Goal: Task Accomplishment & Management: Use online tool/utility

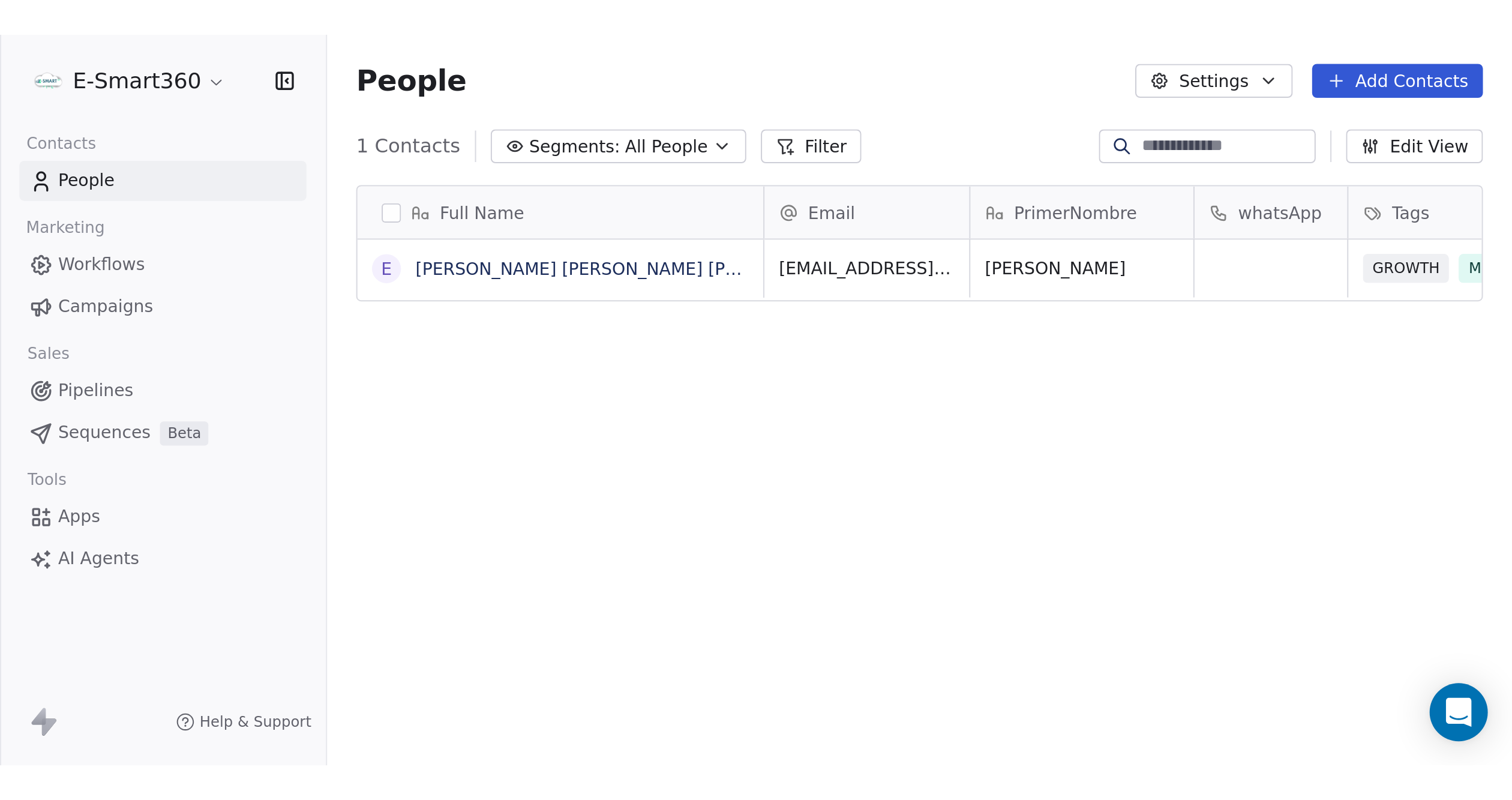
scroll to position [692, 1336]
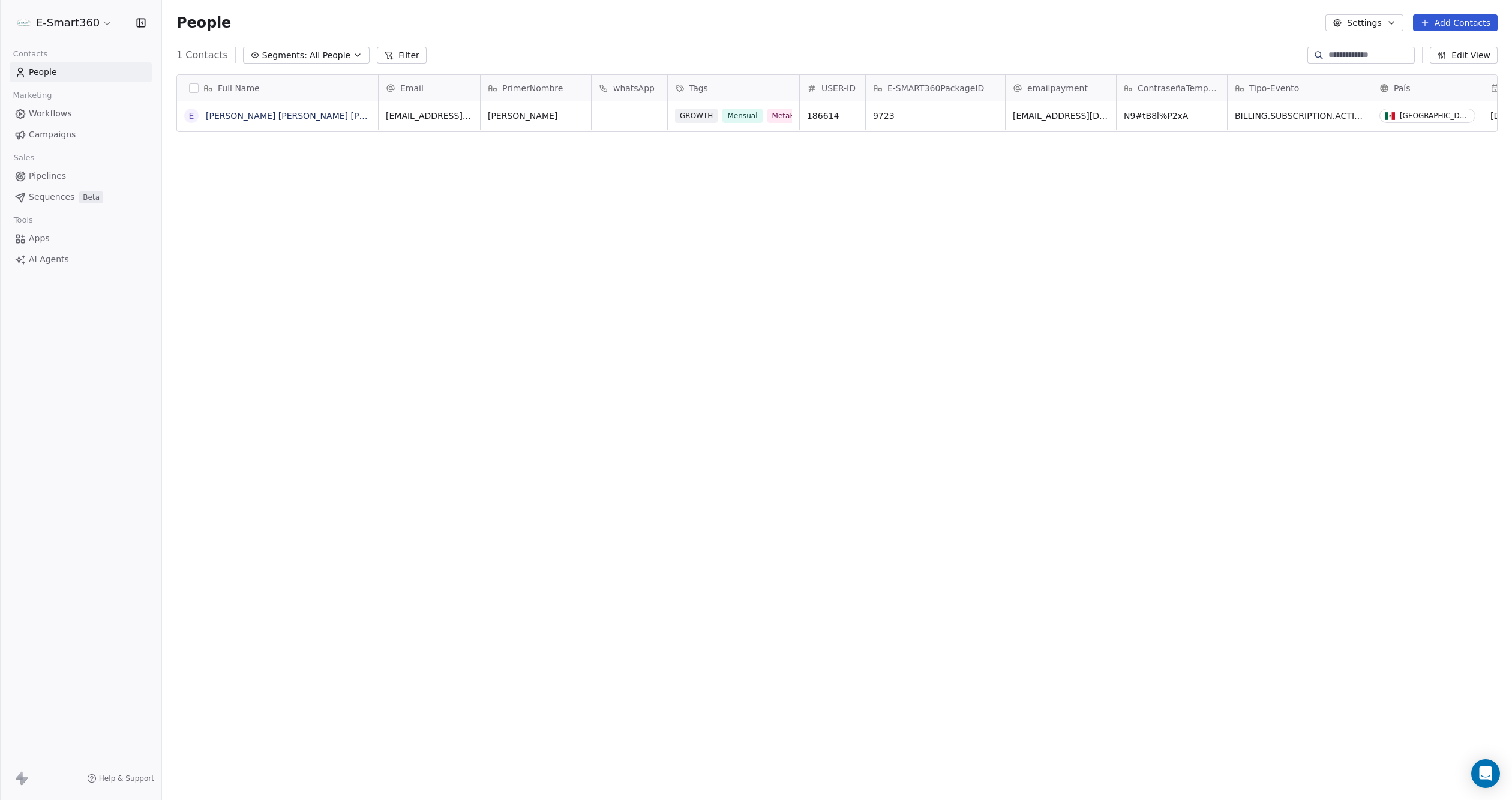
click at [56, 103] on span "Marketing" at bounding box center [32, 95] width 49 height 18
click at [63, 107] on span "Workflows" at bounding box center [50, 113] width 43 height 12
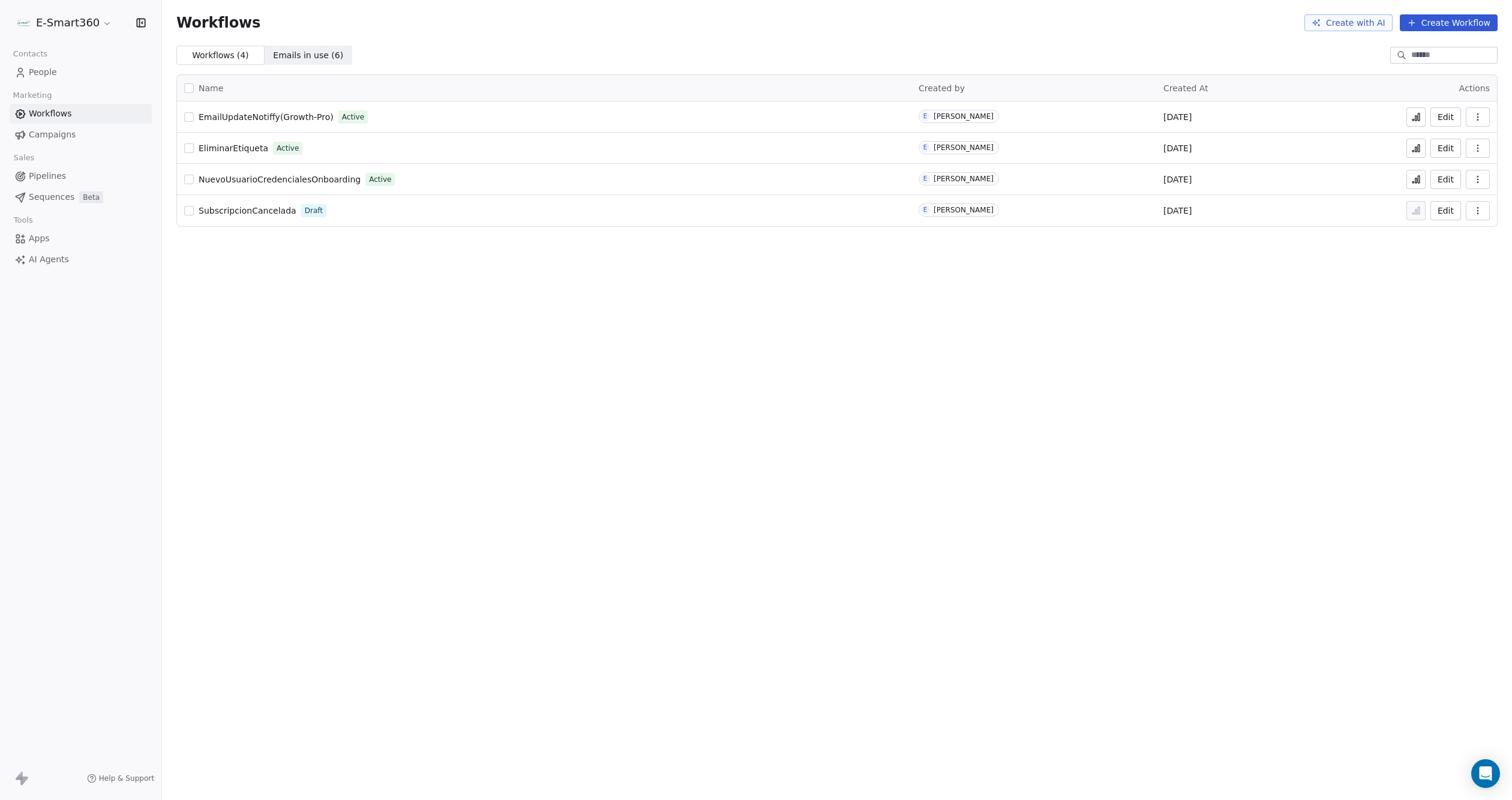
click at [1228, 113] on button "Edit" at bounding box center [1445, 117] width 31 height 19
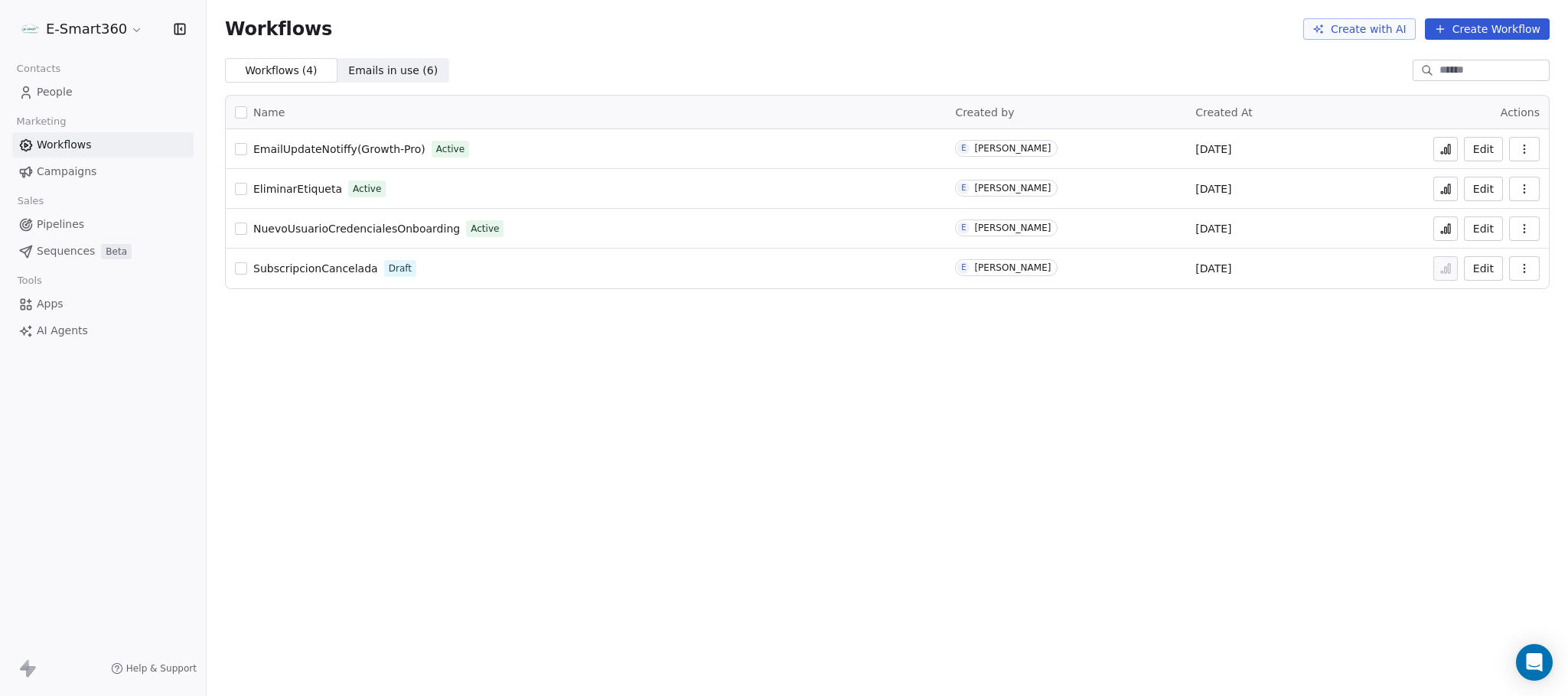
click at [1470, 235] on button "Edit" at bounding box center [1483, 228] width 39 height 25
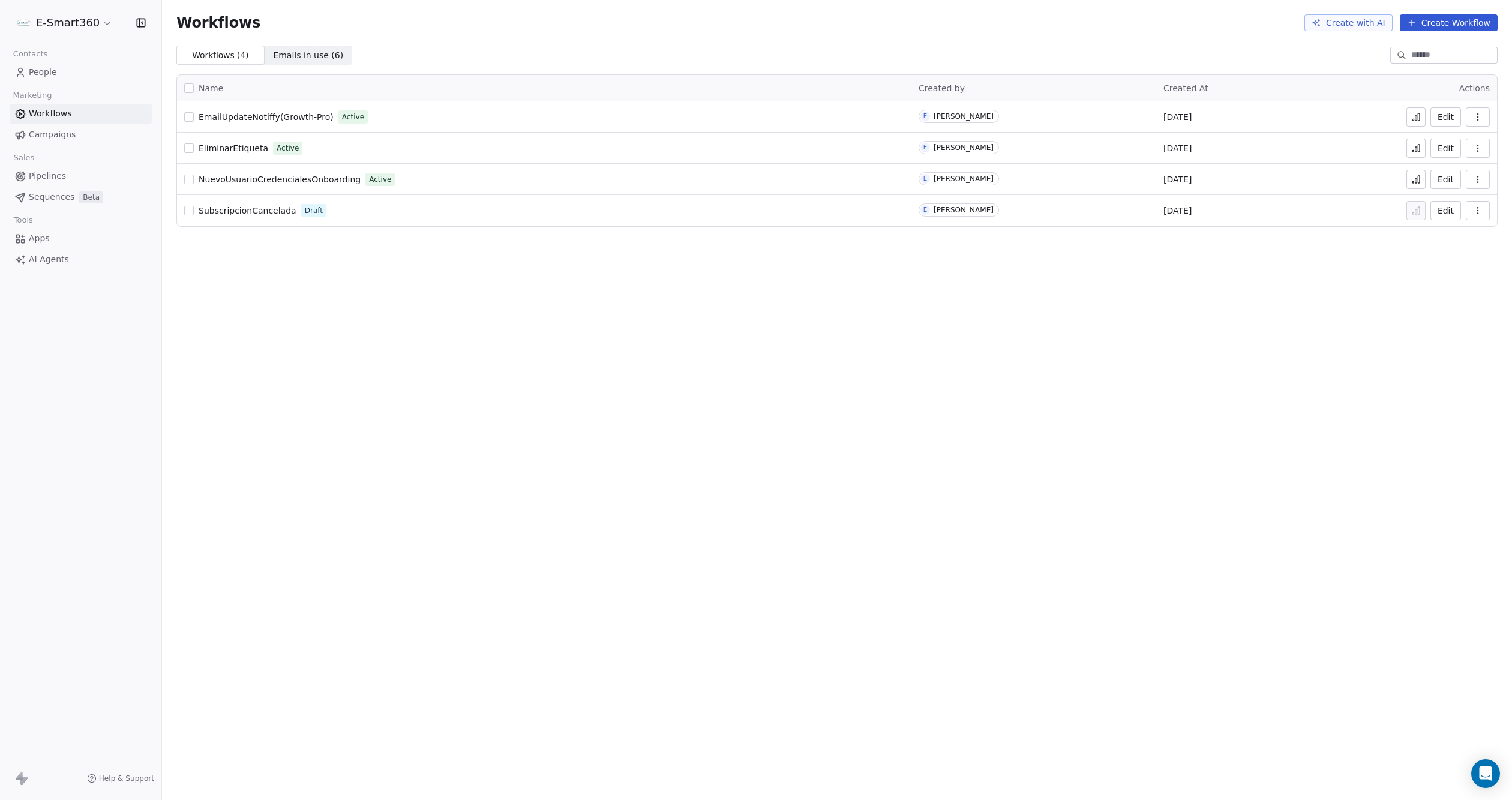
click at [1447, 117] on button "Edit" at bounding box center [1445, 117] width 31 height 19
